Goal: Submit feedback/report problem

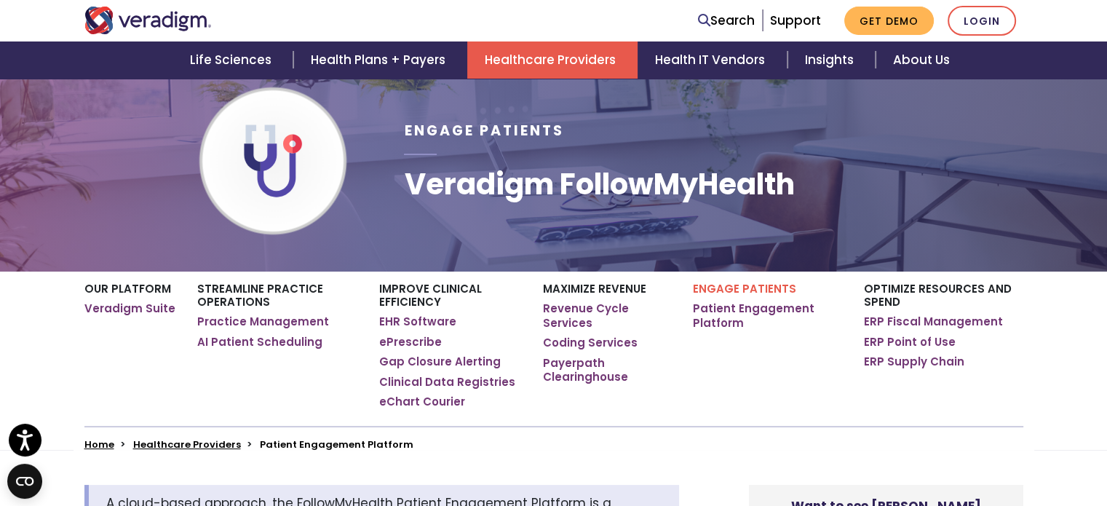
scroll to position [218, 0]
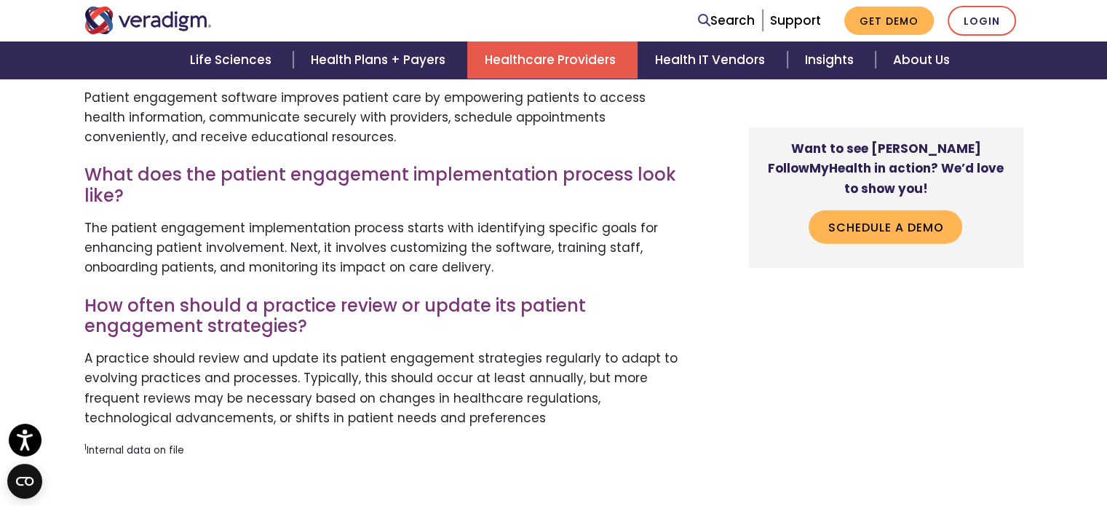
scroll to position [4365, 0]
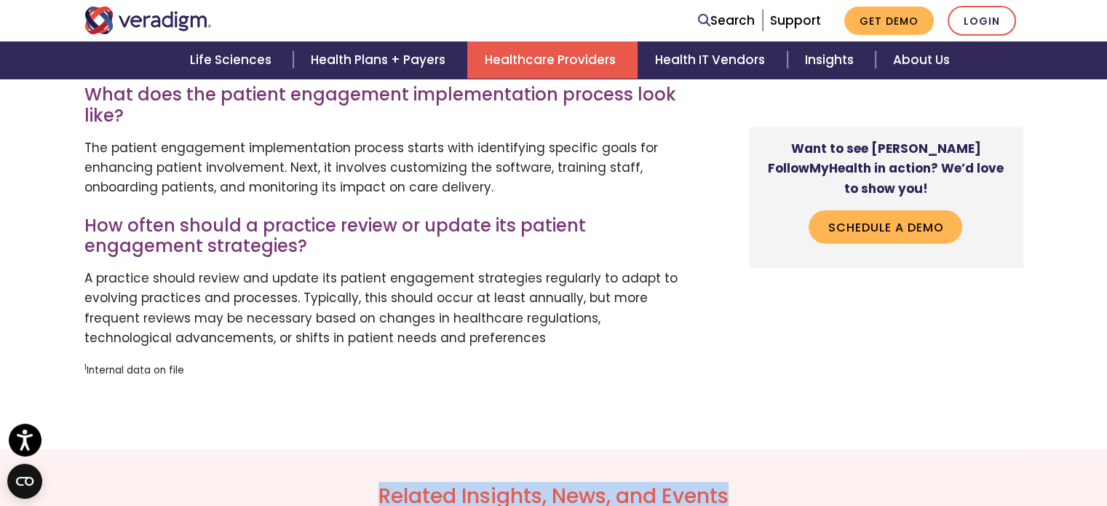
drag, startPoint x: 813, startPoint y: 449, endPoint x: 816, endPoint y: 465, distance: 16.2
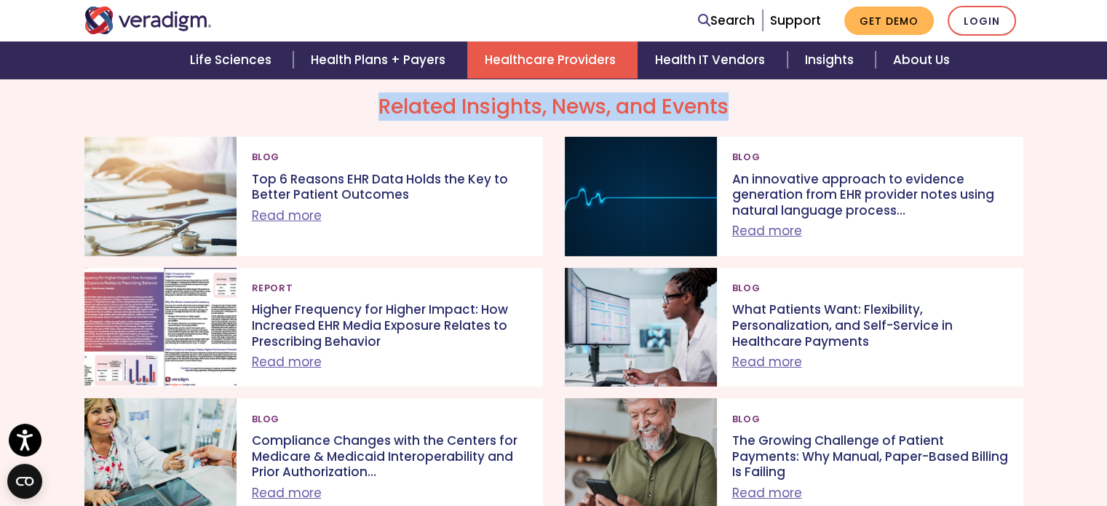
scroll to position [4802, 0]
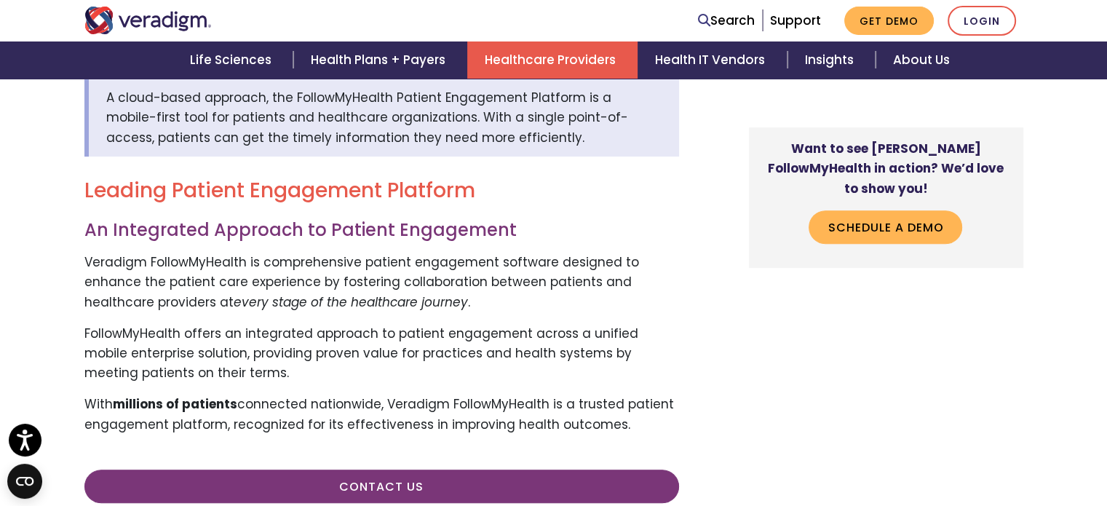
scroll to position [509, 0]
